Goal: Task Accomplishment & Management: Manage account settings

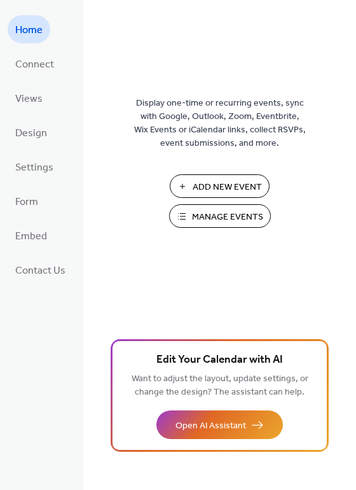
click at [225, 211] on span "Manage Events" at bounding box center [227, 217] width 71 height 13
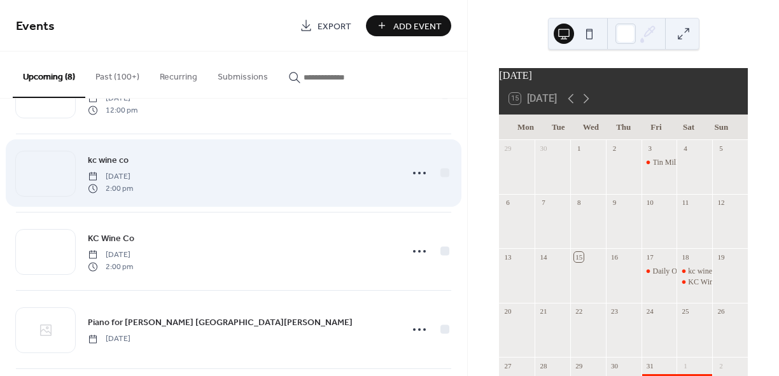
scroll to position [64, 0]
click at [442, 172] on div at bounding box center [444, 170] width 9 height 9
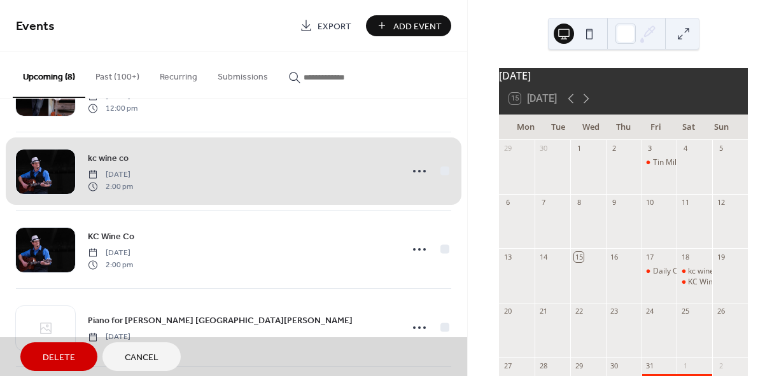
click at [50, 347] on button "Delete" at bounding box center [58, 356] width 77 height 29
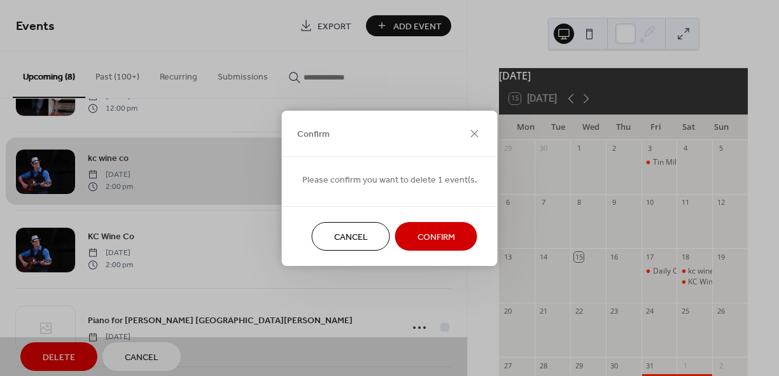
click at [420, 235] on span "Confirm" at bounding box center [436, 236] width 38 height 13
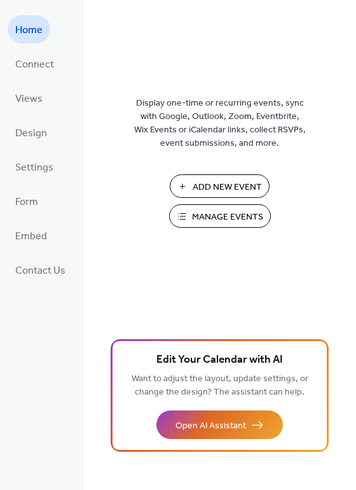
click at [217, 186] on span "Add New Event" at bounding box center [227, 187] width 69 height 13
click at [214, 217] on span "Manage Events" at bounding box center [227, 217] width 71 height 13
click at [199, 212] on span "Manage Events" at bounding box center [227, 217] width 71 height 13
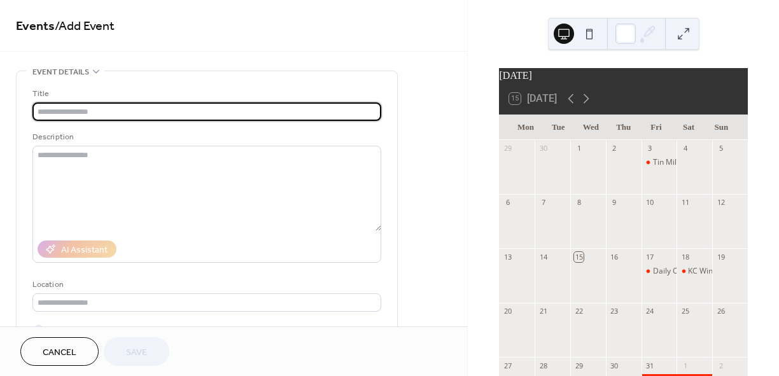
scroll to position [64, 0]
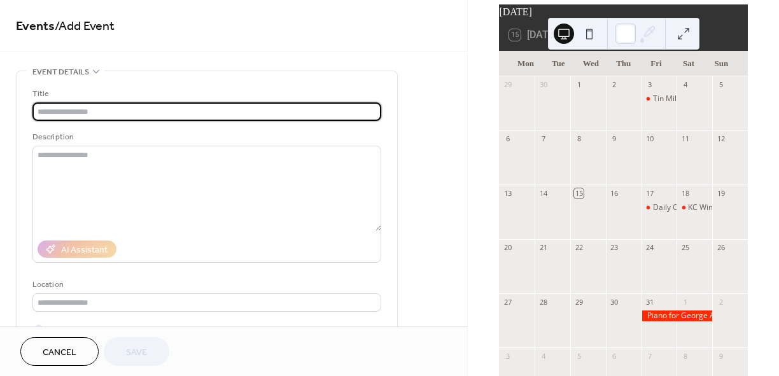
type input "*"
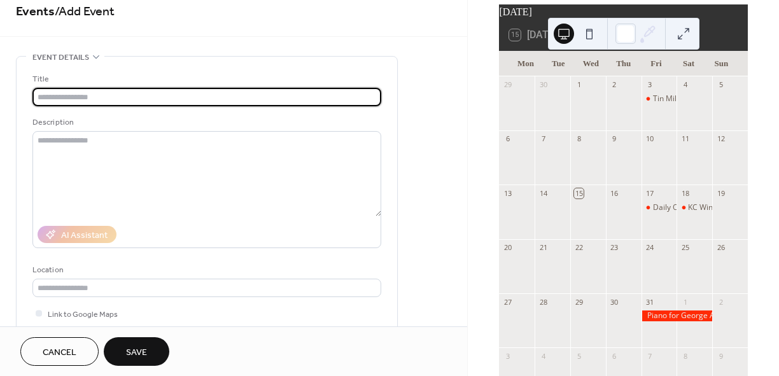
scroll to position [0, 0]
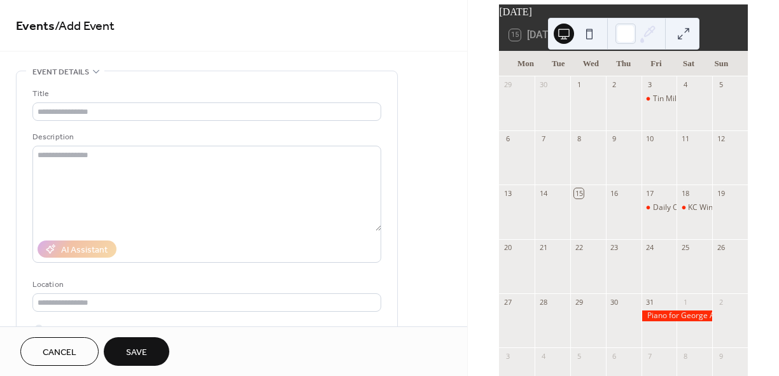
drag, startPoint x: 578, startPoint y: 123, endPoint x: 554, endPoint y: 130, distance: 24.7
click at [554, 126] on div at bounding box center [552, 110] width 36 height 32
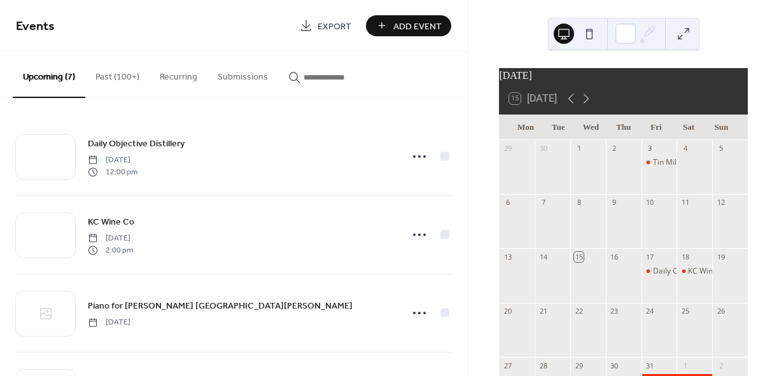
click at [101, 76] on button "Past (100+)" at bounding box center [117, 74] width 64 height 45
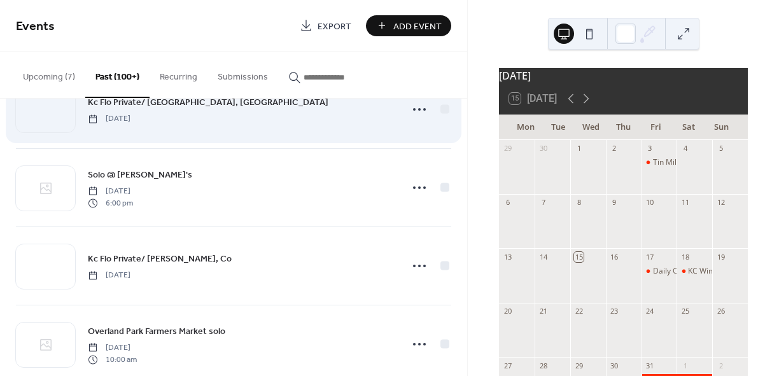
scroll to position [445, 0]
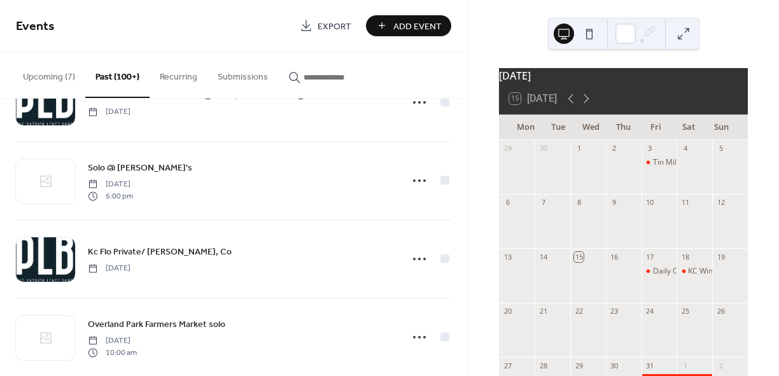
click at [290, 80] on icon "button" at bounding box center [294, 77] width 11 height 11
click at [303, 80] on input "button" at bounding box center [341, 77] width 76 height 13
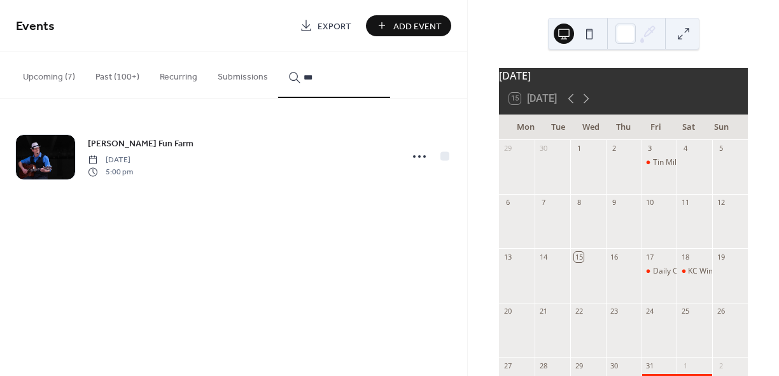
type input "***"
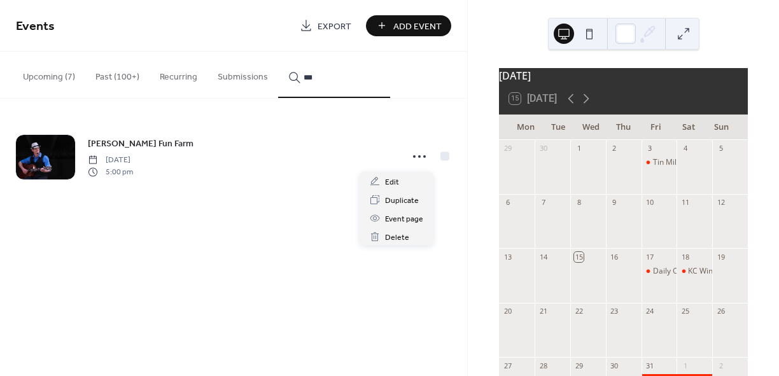
click at [417, 158] on icon at bounding box center [419, 156] width 20 height 20
click at [398, 198] on span "Duplicate" at bounding box center [402, 200] width 34 height 13
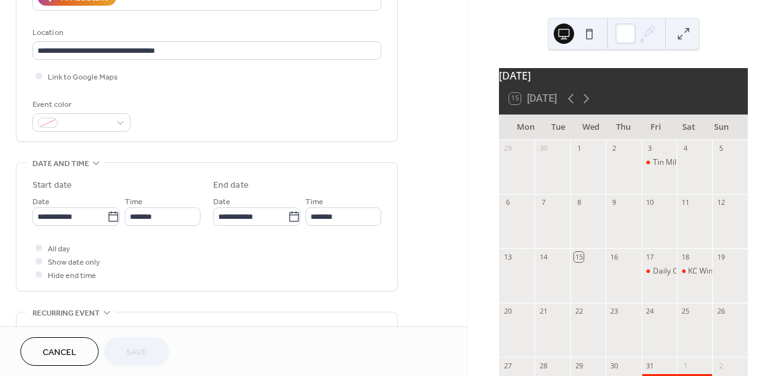
scroll to position [254, 0]
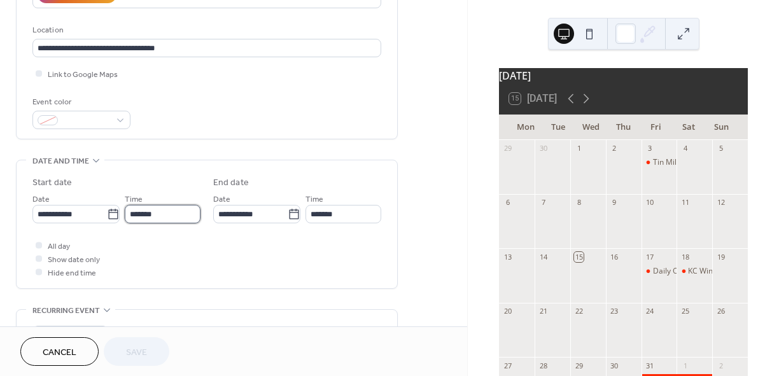
click at [139, 214] on input "*******" at bounding box center [163, 214] width 76 height 18
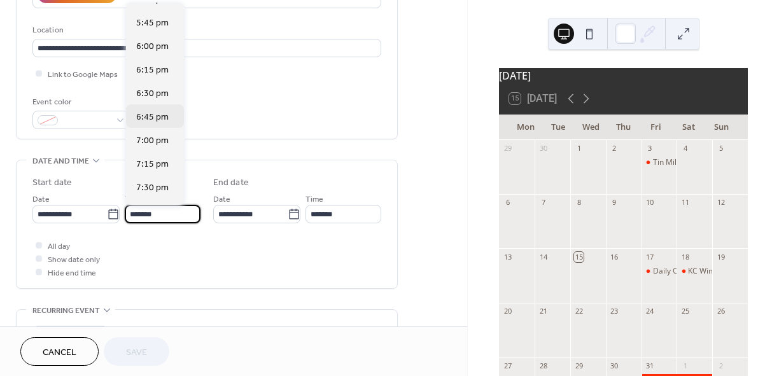
scroll to position [1664, 0]
click at [158, 92] on span "6:30 pm" at bounding box center [152, 93] width 32 height 13
type input "*******"
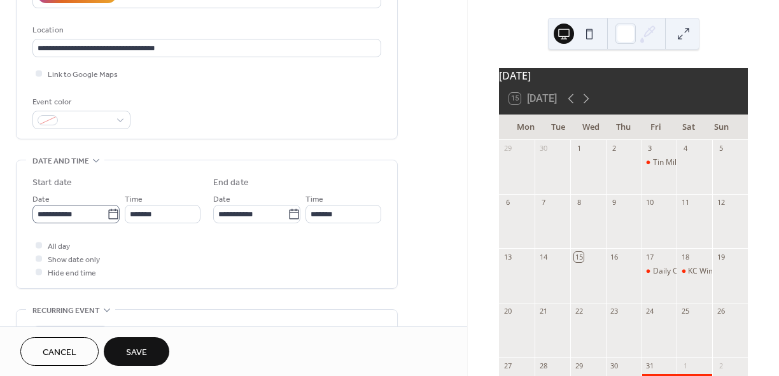
click at [107, 211] on icon at bounding box center [113, 214] width 13 height 13
click at [106, 211] on input "**********" at bounding box center [69, 214] width 74 height 18
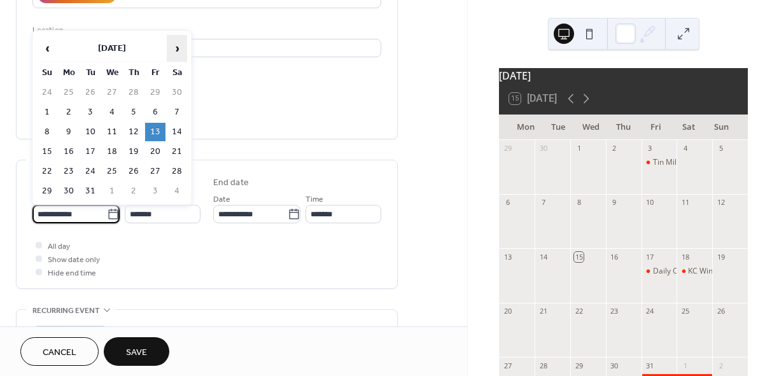
click at [178, 46] on span "›" at bounding box center [176, 48] width 19 height 25
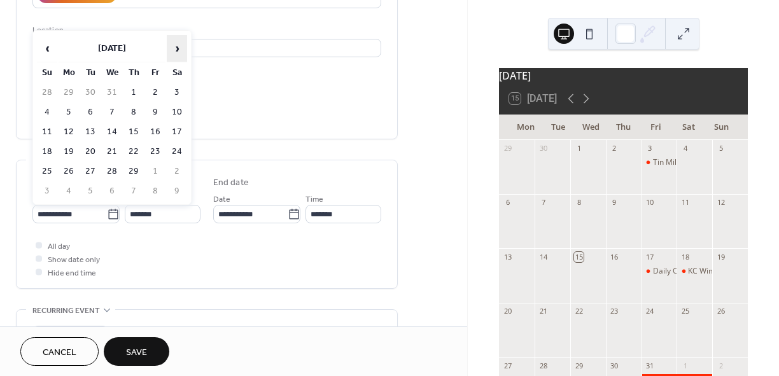
click at [178, 46] on span "›" at bounding box center [176, 48] width 19 height 25
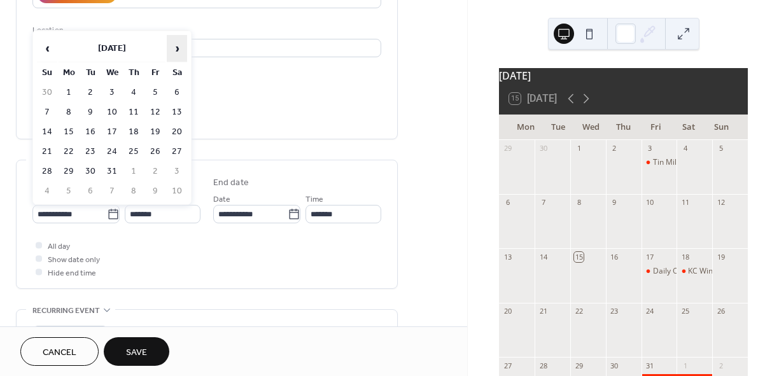
click at [178, 46] on span "›" at bounding box center [176, 48] width 19 height 25
click at [46, 46] on span "‹" at bounding box center [47, 48] width 19 height 25
click at [161, 151] on td "25" at bounding box center [155, 151] width 20 height 18
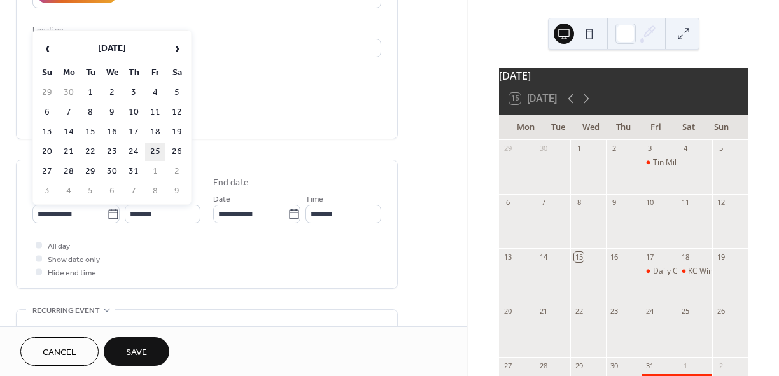
type input "**********"
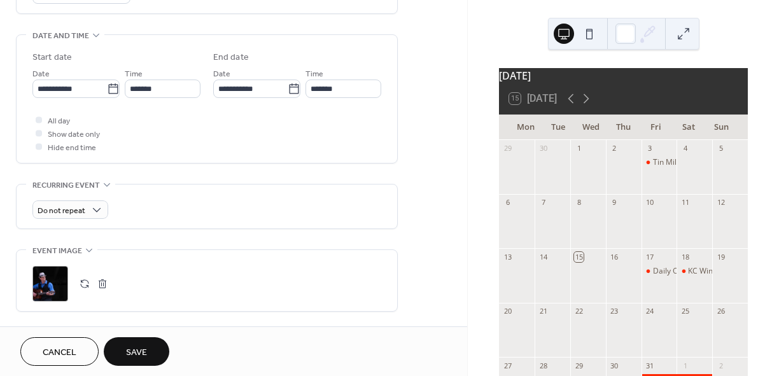
scroll to position [382, 0]
click at [139, 347] on span "Save" at bounding box center [136, 352] width 21 height 13
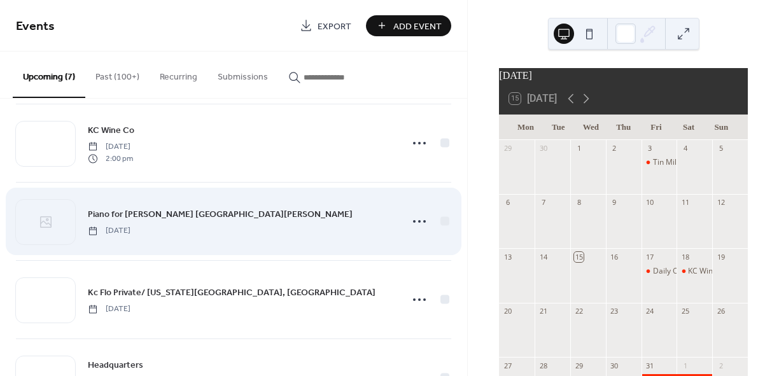
scroll to position [127, 0]
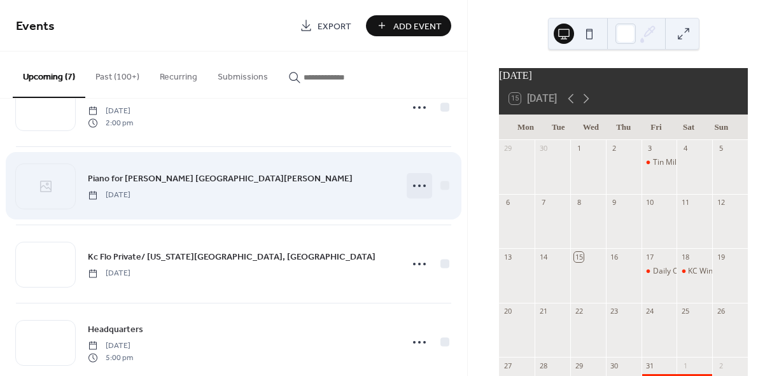
click at [418, 185] on circle at bounding box center [419, 185] width 3 height 3
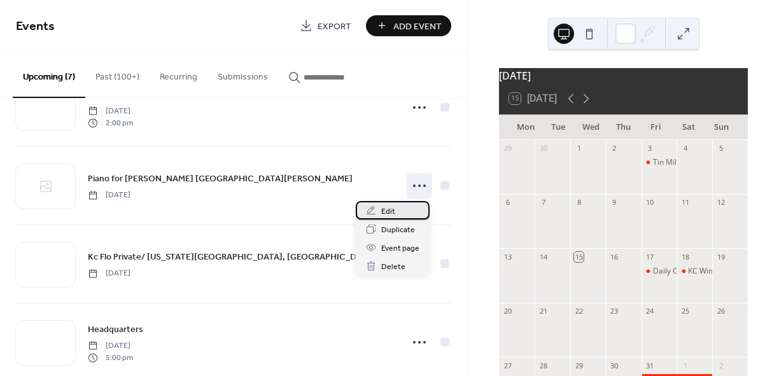
click at [384, 218] on span "Edit" at bounding box center [388, 211] width 14 height 13
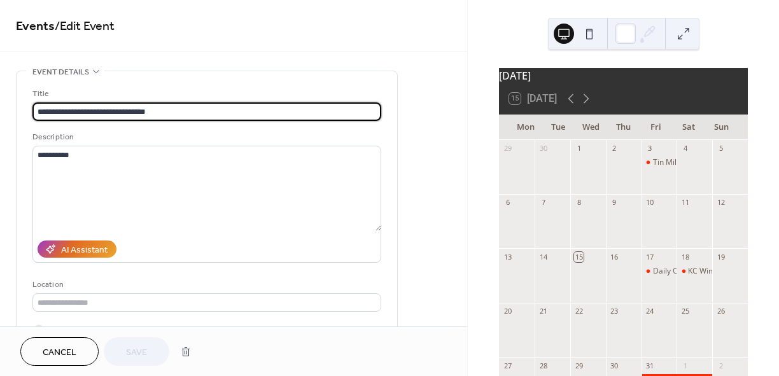
click at [57, 108] on input "**********" at bounding box center [206, 111] width 349 height 18
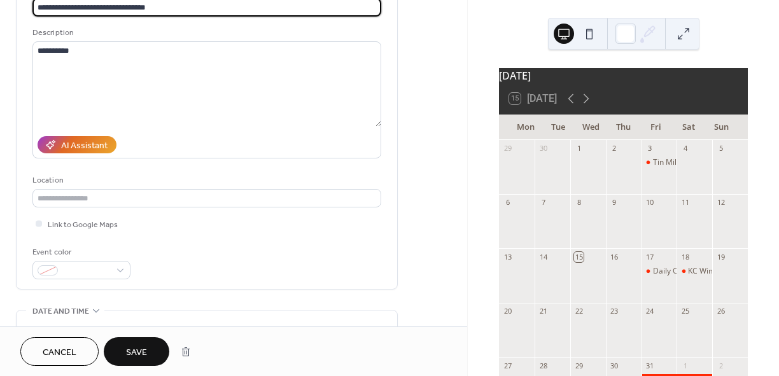
scroll to position [127, 0]
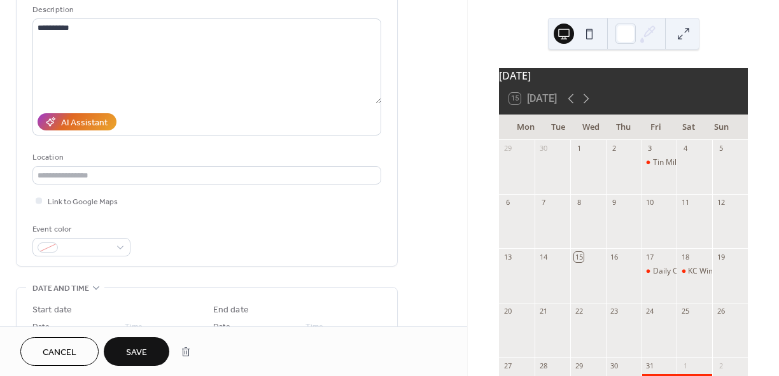
type input "**********"
click at [129, 349] on span "Save" at bounding box center [136, 352] width 21 height 13
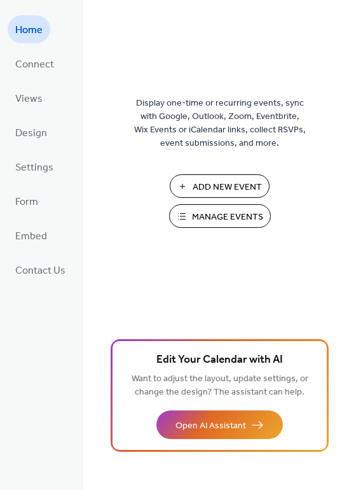
click at [217, 214] on span "Manage Events" at bounding box center [227, 217] width 71 height 13
click at [184, 213] on button "Manage Events" at bounding box center [220, 216] width 102 height 24
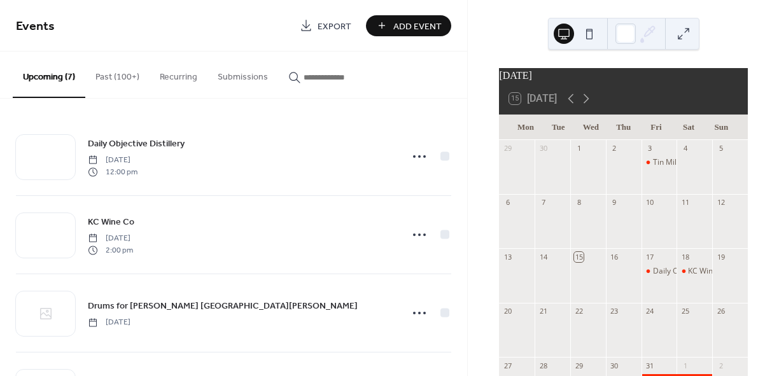
click at [108, 76] on button "Past (100+)" at bounding box center [117, 74] width 64 height 45
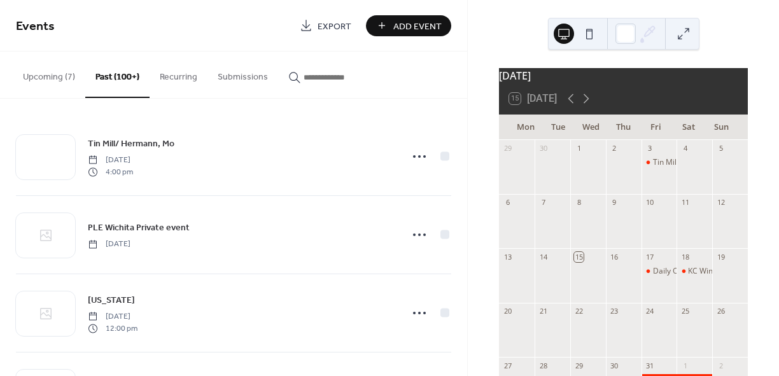
click at [289, 77] on icon "button" at bounding box center [294, 77] width 13 height 13
click at [303, 77] on input "button" at bounding box center [341, 77] width 76 height 13
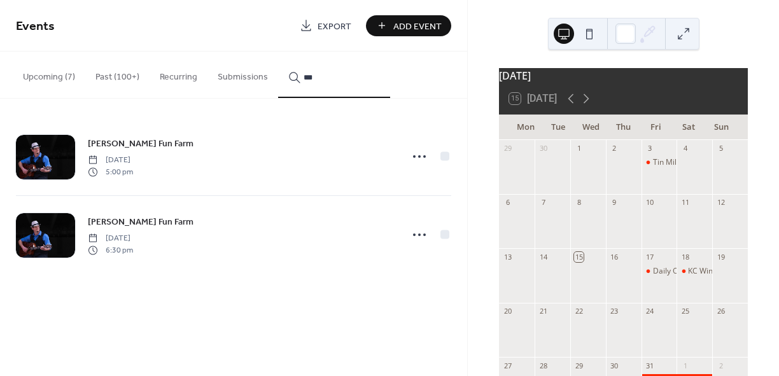
type input "***"
click at [420, 235] on circle at bounding box center [419, 234] width 3 height 3
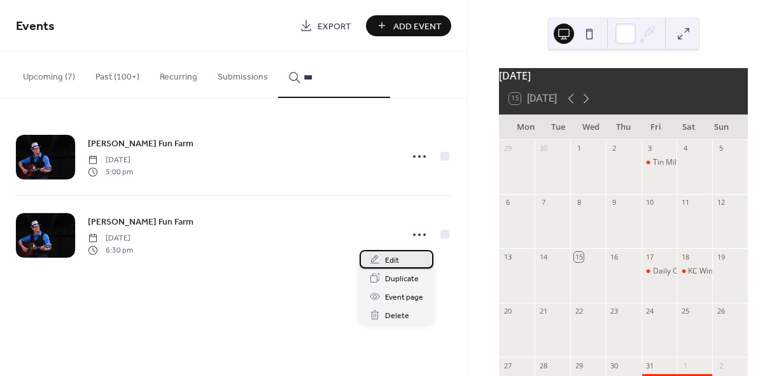
click at [392, 257] on span "Edit" at bounding box center [392, 260] width 14 height 13
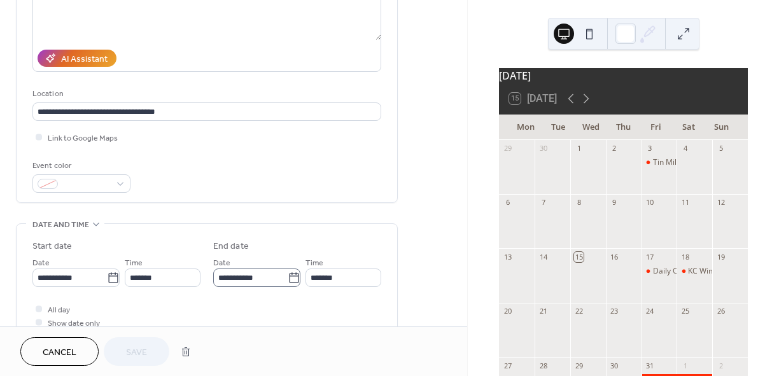
scroll to position [254, 0]
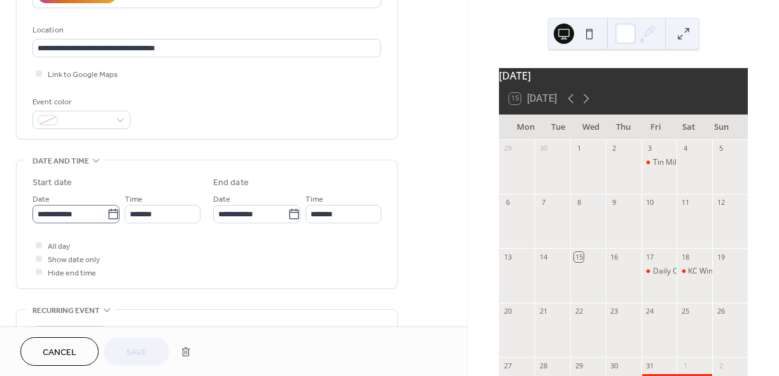
click at [107, 209] on icon at bounding box center [113, 214] width 13 height 13
click at [106, 209] on input "**********" at bounding box center [69, 214] width 74 height 18
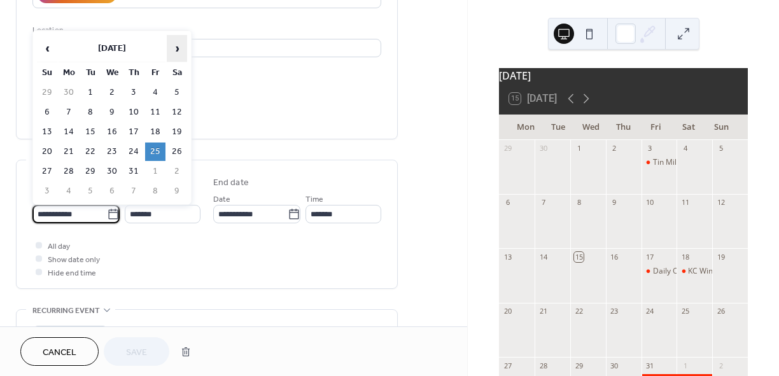
click at [178, 48] on span "›" at bounding box center [176, 48] width 19 height 25
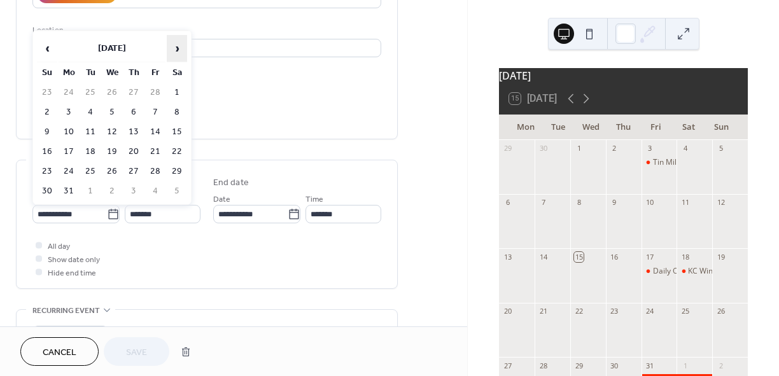
click at [178, 48] on span "›" at bounding box center [176, 48] width 19 height 25
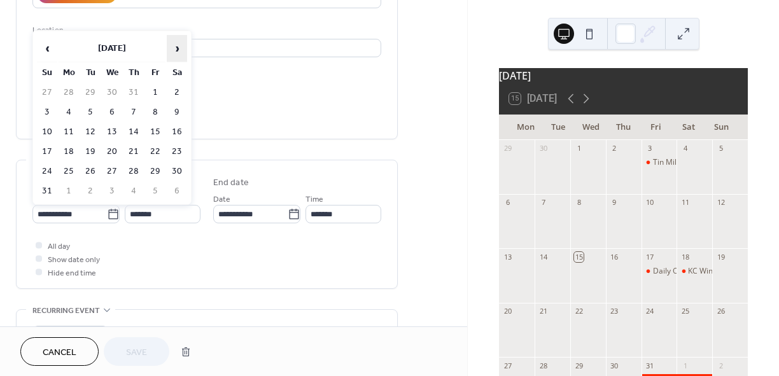
click at [178, 48] on span "›" at bounding box center [176, 48] width 19 height 25
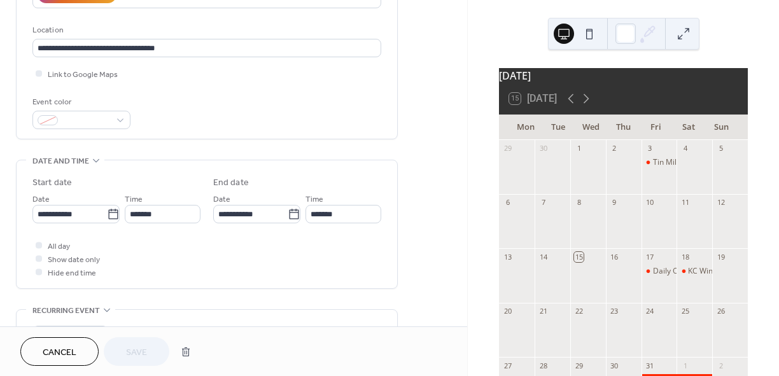
click at [195, 261] on div "All day Show date only Hide end time" at bounding box center [206, 259] width 349 height 40
click at [110, 215] on icon at bounding box center [113, 214] width 13 height 13
click at [107, 215] on input "**********" at bounding box center [69, 214] width 74 height 18
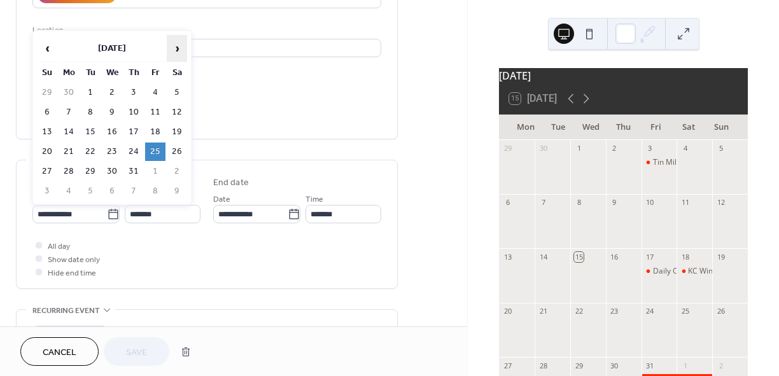
click at [177, 55] on span "›" at bounding box center [176, 48] width 19 height 25
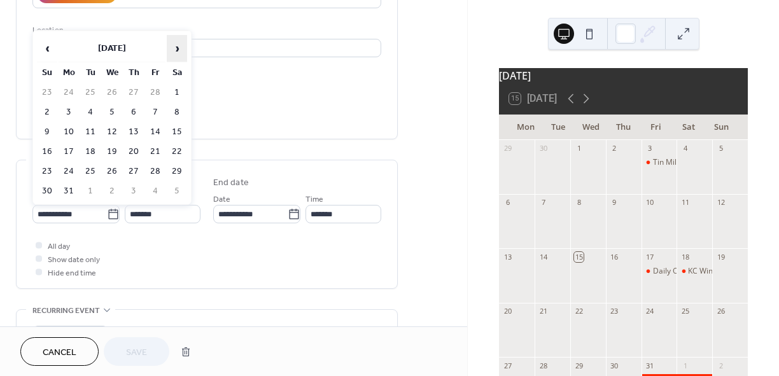
click at [180, 50] on span "›" at bounding box center [176, 48] width 19 height 25
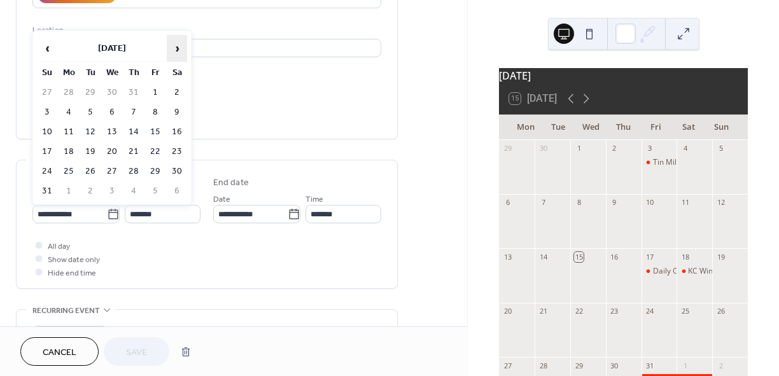
click at [180, 50] on span "›" at bounding box center [176, 48] width 19 height 25
click at [173, 151] on td "25" at bounding box center [177, 151] width 20 height 18
type input "**********"
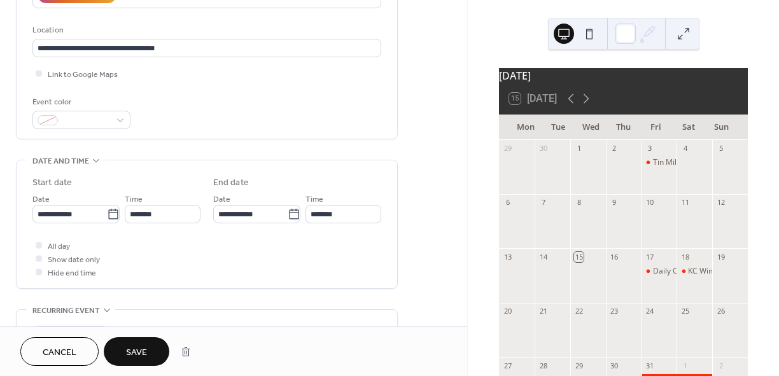
click at [151, 348] on button "Save" at bounding box center [137, 351] width 66 height 29
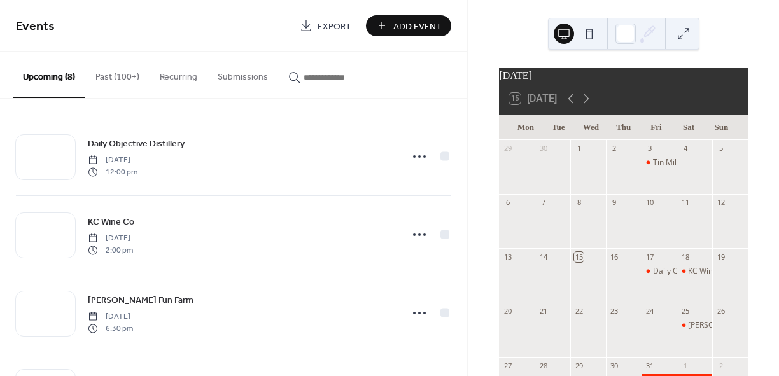
click at [127, 72] on button "Past (100+)" at bounding box center [117, 74] width 64 height 45
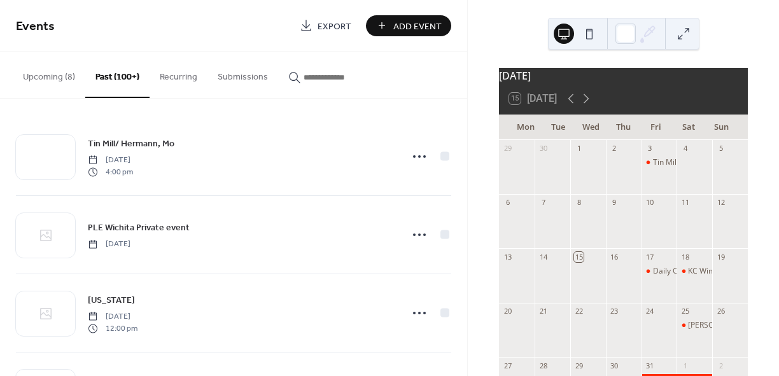
click at [291, 77] on icon "button" at bounding box center [294, 77] width 13 height 13
click at [303, 77] on input "button" at bounding box center [341, 77] width 76 height 13
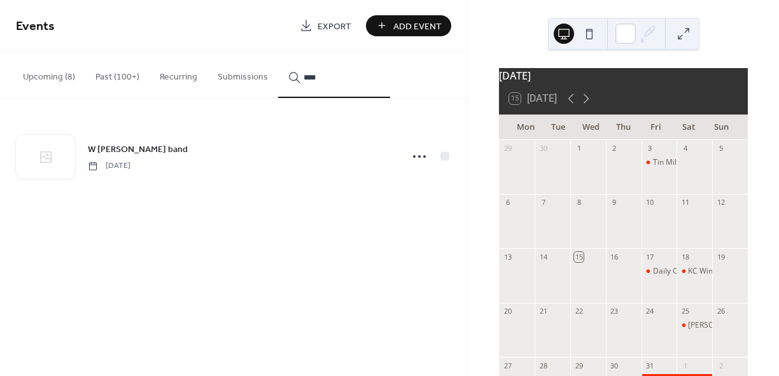
type input "****"
click at [422, 153] on icon at bounding box center [419, 156] width 20 height 20
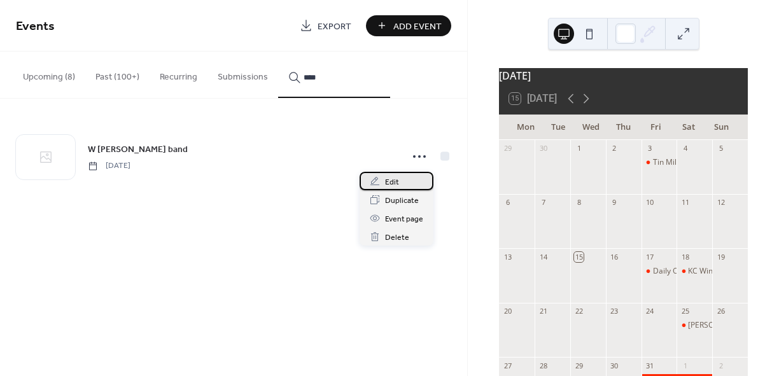
click at [396, 184] on span "Edit" at bounding box center [392, 182] width 14 height 13
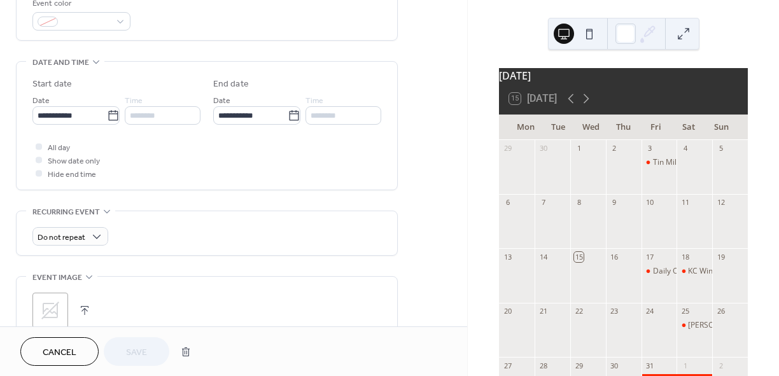
scroll to position [303, 0]
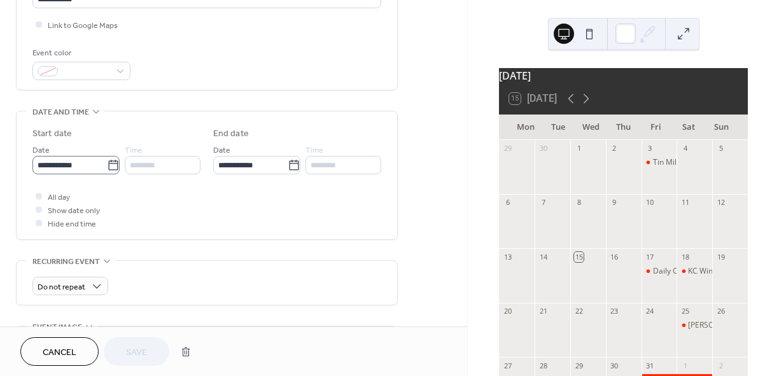
click at [107, 166] on icon at bounding box center [113, 165] width 13 height 13
click at [107, 166] on input "**********" at bounding box center [69, 165] width 74 height 18
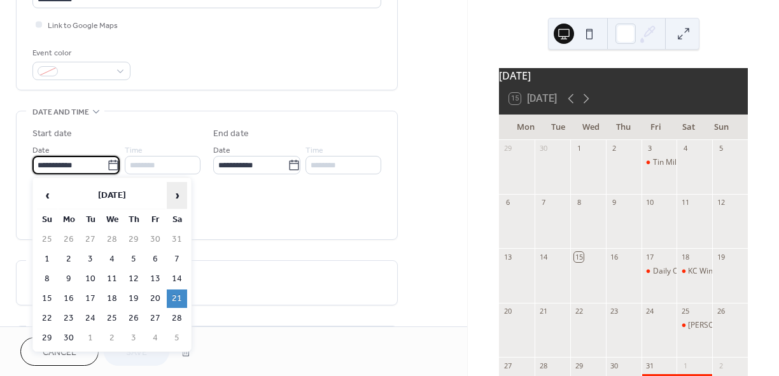
click at [177, 200] on span "›" at bounding box center [176, 195] width 19 height 25
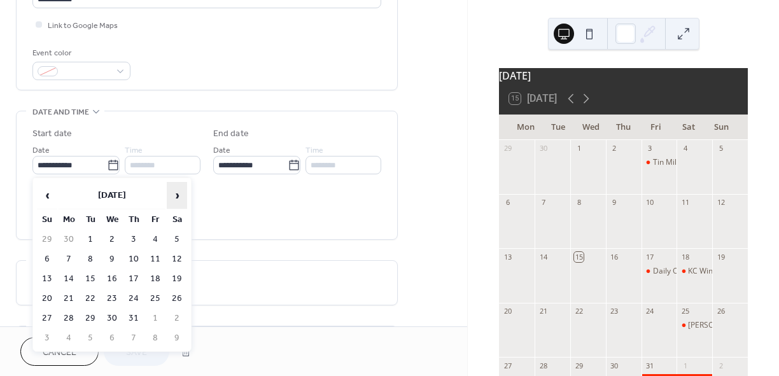
click at [177, 200] on span "›" at bounding box center [176, 195] width 19 height 25
click at [180, 297] on td "22" at bounding box center [177, 298] width 20 height 18
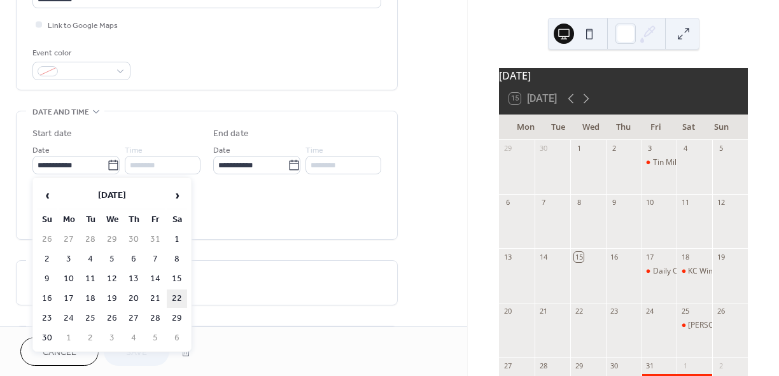
type input "**********"
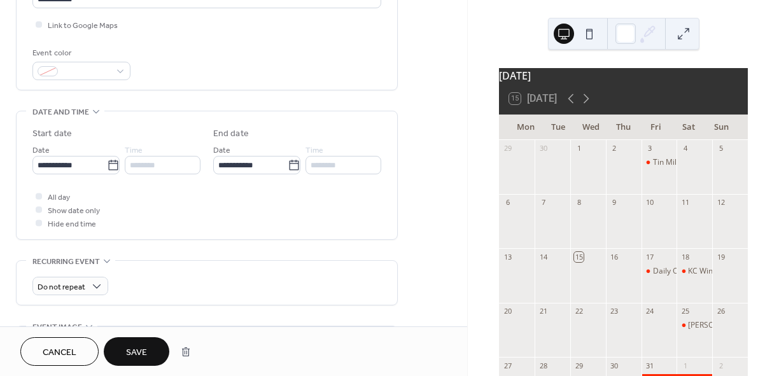
click at [134, 354] on span "Save" at bounding box center [136, 352] width 21 height 13
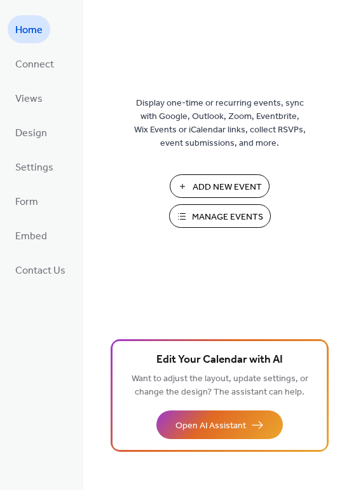
click at [210, 211] on span "Manage Events" at bounding box center [227, 217] width 71 height 13
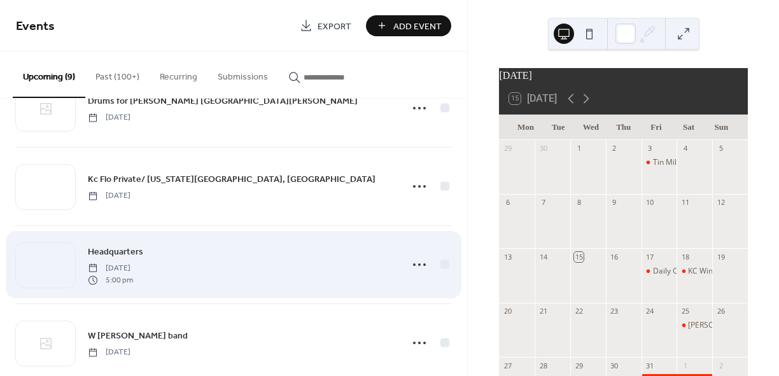
scroll to position [318, 0]
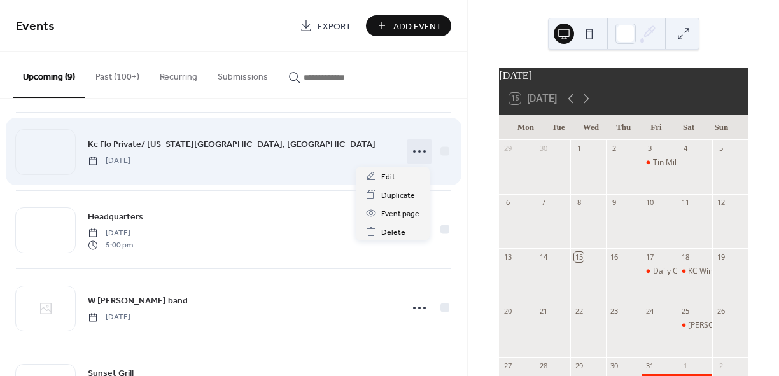
click at [418, 151] on icon at bounding box center [419, 151] width 20 height 20
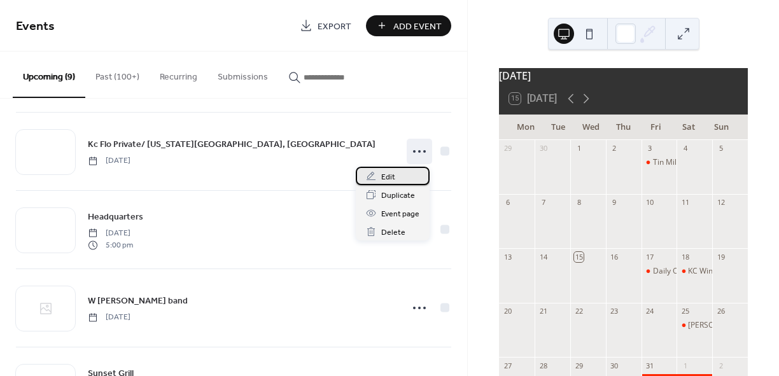
click at [397, 177] on div "Edit" at bounding box center [393, 176] width 74 height 18
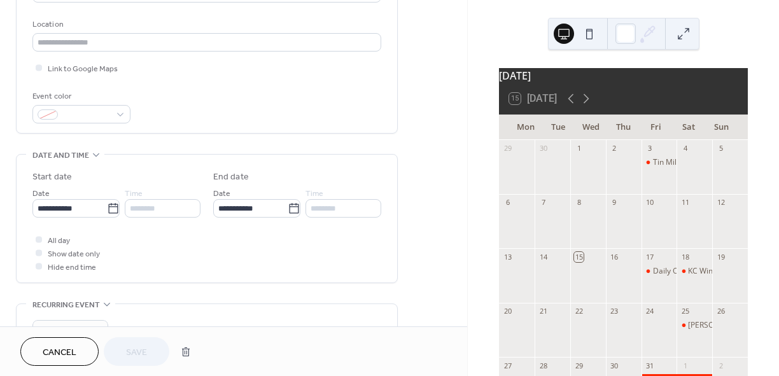
scroll to position [318, 0]
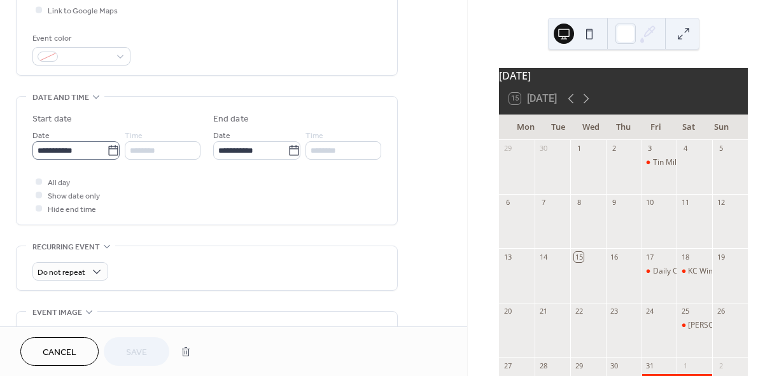
click at [112, 149] on icon at bounding box center [113, 150] width 13 height 13
click at [107, 149] on input "**********" at bounding box center [69, 150] width 74 height 18
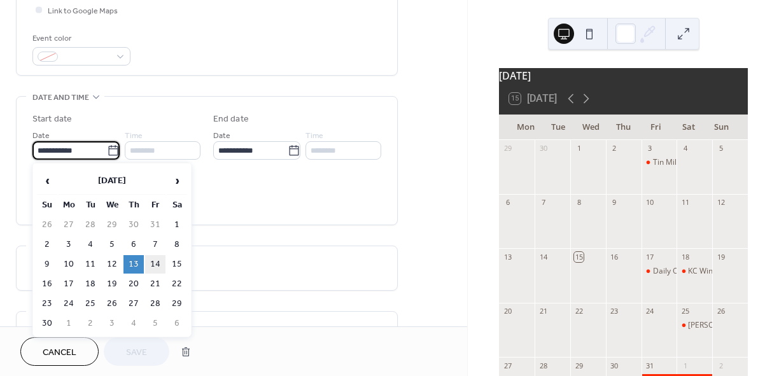
click at [161, 267] on td "14" at bounding box center [155, 264] width 20 height 18
type input "**********"
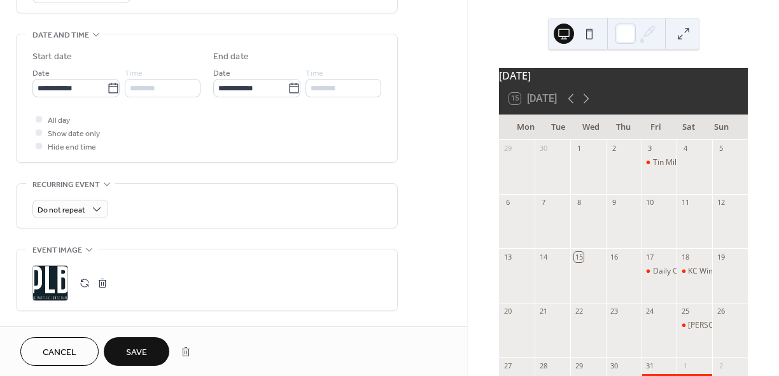
scroll to position [382, 0]
click at [138, 342] on button "Save" at bounding box center [137, 351] width 66 height 29
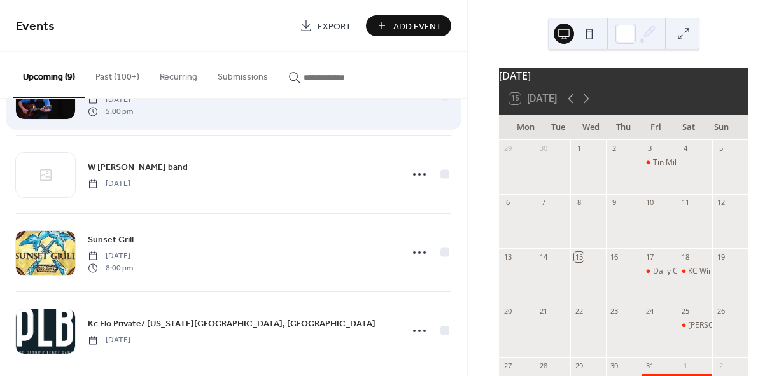
scroll to position [464, 0]
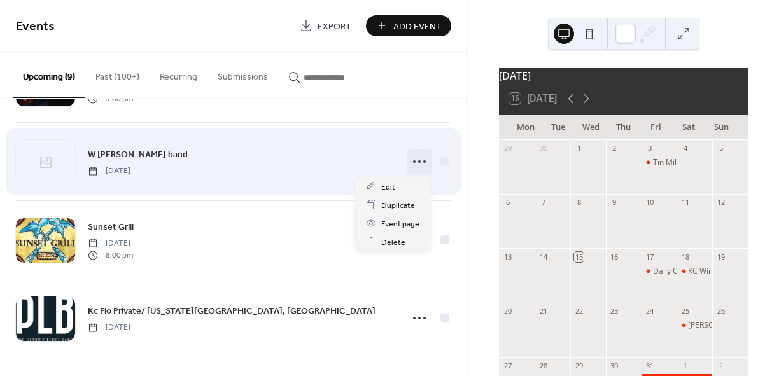
click at [416, 159] on icon at bounding box center [419, 161] width 20 height 20
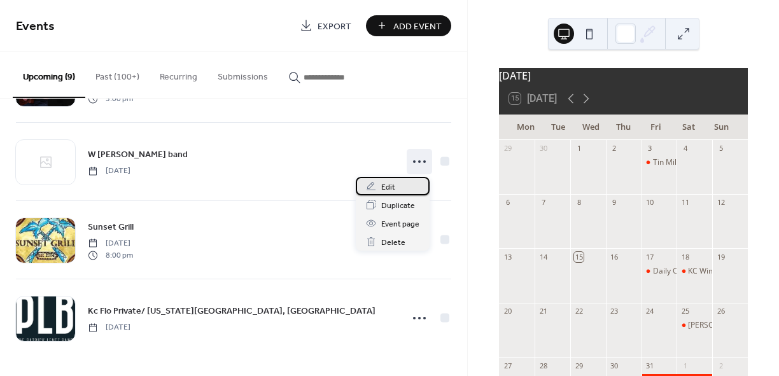
click at [394, 187] on div "Edit" at bounding box center [393, 186] width 74 height 18
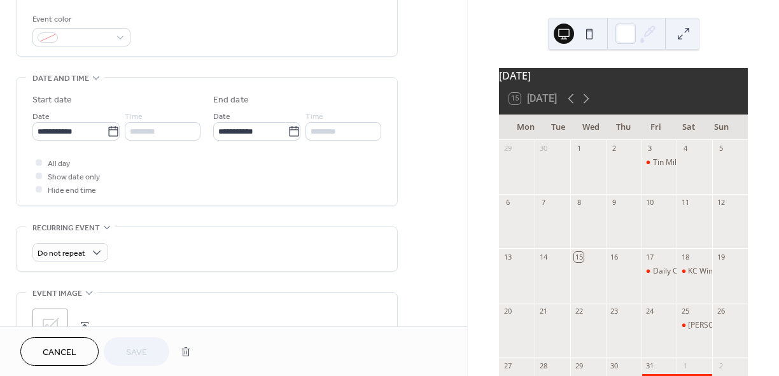
scroll to position [382, 0]
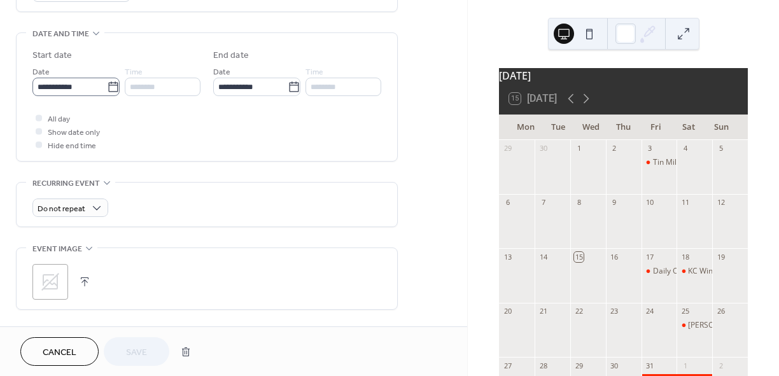
click at [113, 87] on icon at bounding box center [113, 87] width 13 height 13
click at [107, 87] on input "**********" at bounding box center [69, 87] width 74 height 18
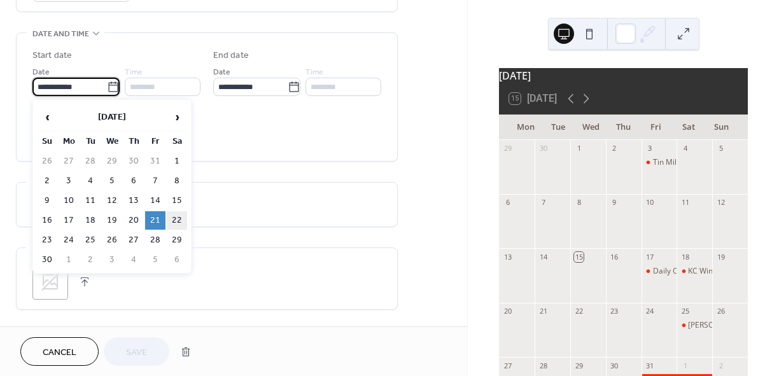
click at [173, 219] on td "22" at bounding box center [177, 220] width 20 height 18
type input "**********"
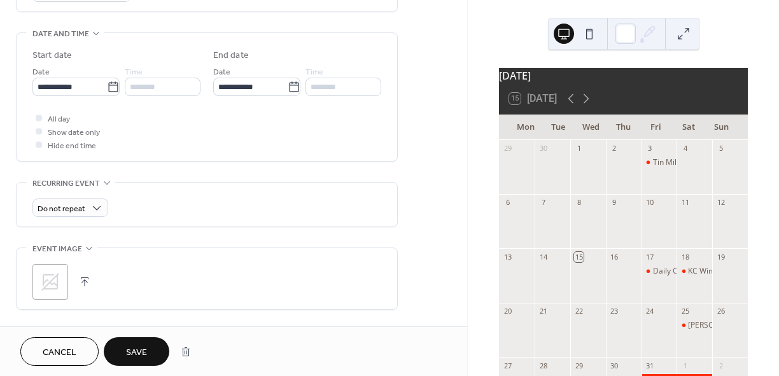
click at [153, 347] on button "Save" at bounding box center [137, 351] width 66 height 29
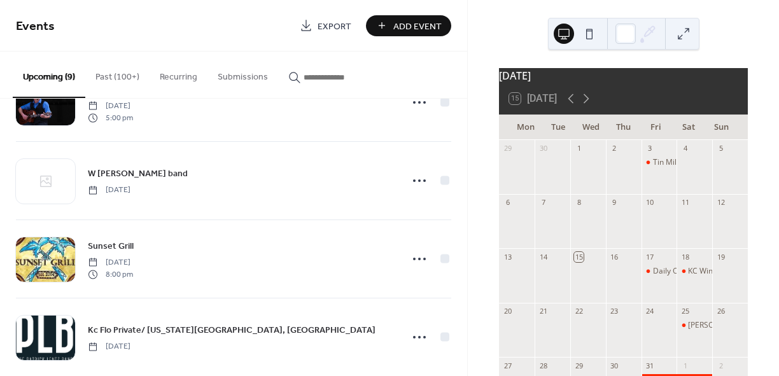
scroll to position [464, 0]
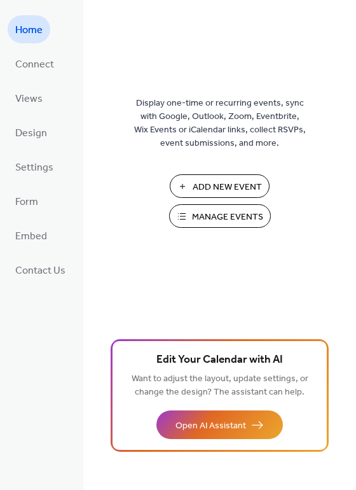
click at [199, 214] on span "Manage Events" at bounding box center [227, 217] width 71 height 13
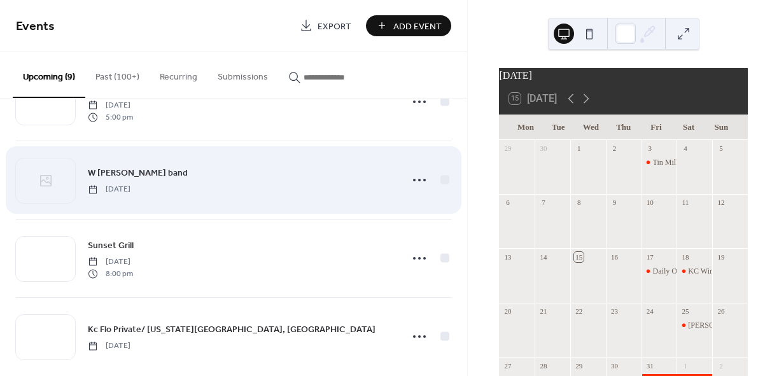
scroll to position [464, 0]
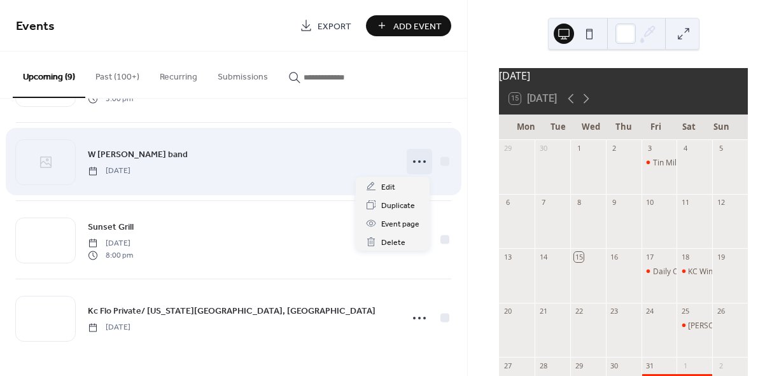
click at [417, 157] on icon at bounding box center [419, 161] width 20 height 20
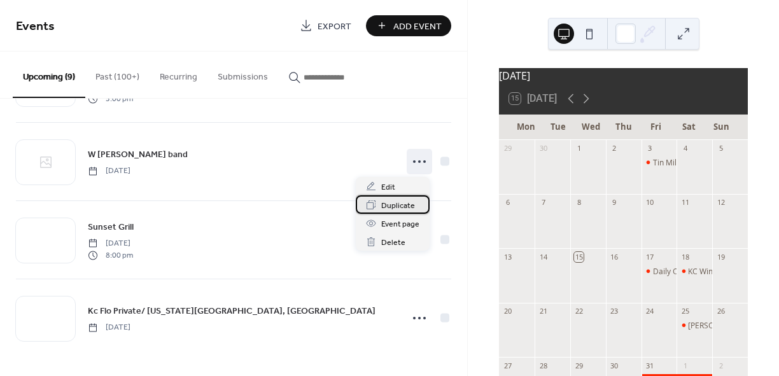
click at [382, 209] on span "Duplicate" at bounding box center [398, 205] width 34 height 13
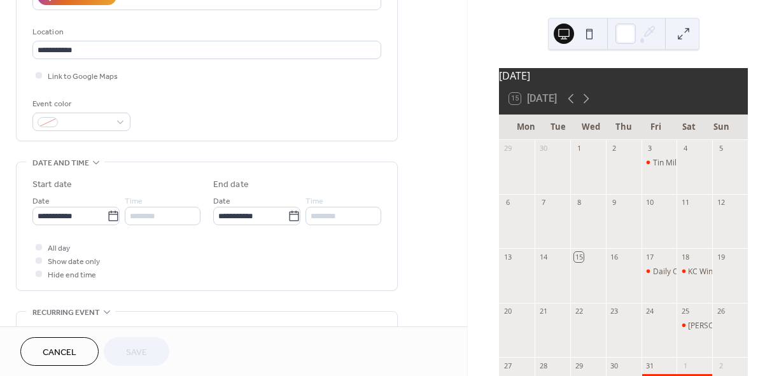
scroll to position [254, 0]
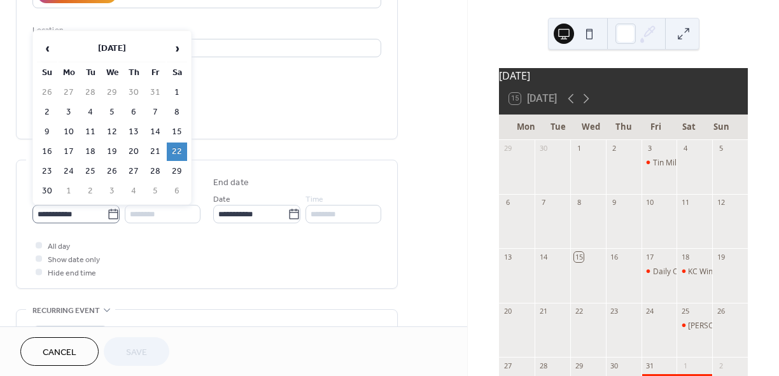
click at [108, 214] on icon at bounding box center [113, 214] width 13 height 13
click at [107, 214] on input "**********" at bounding box center [69, 214] width 74 height 18
click at [75, 346] on span "Cancel" at bounding box center [60, 352] width 34 height 13
